Goal: Task Accomplishment & Management: Manage account settings

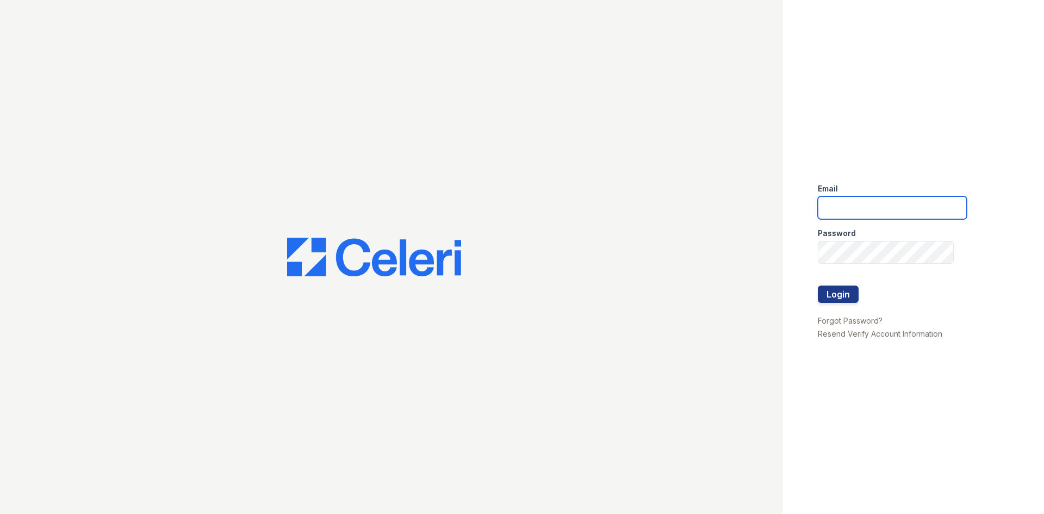
click at [918, 211] on input "email" at bounding box center [891, 207] width 149 height 23
type input "[EMAIL_ADDRESS][PERSON_NAME][DOMAIN_NAME]"
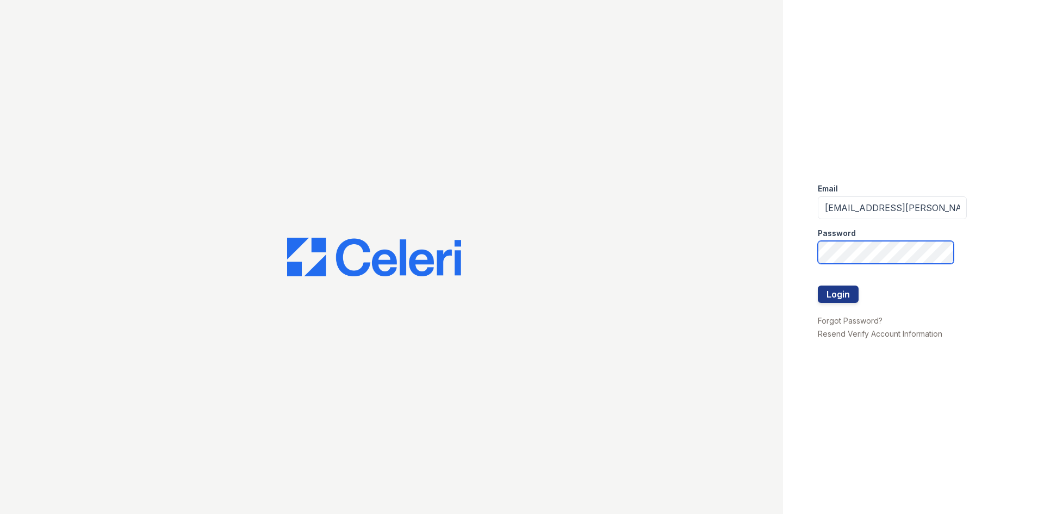
click at [817, 285] on button "Login" at bounding box center [837, 293] width 41 height 17
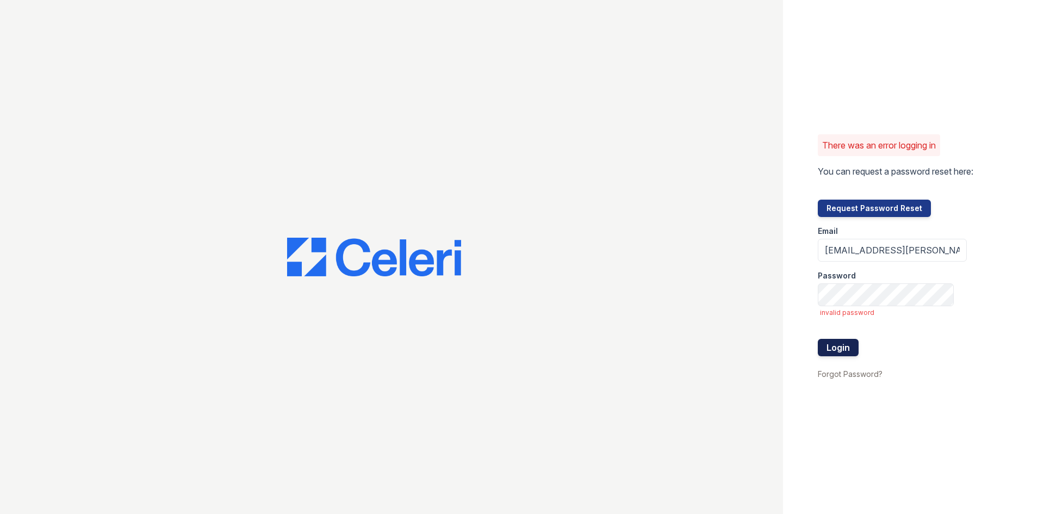
click at [852, 348] on button "Login" at bounding box center [837, 347] width 41 height 17
